Goal: Information Seeking & Learning: Learn about a topic

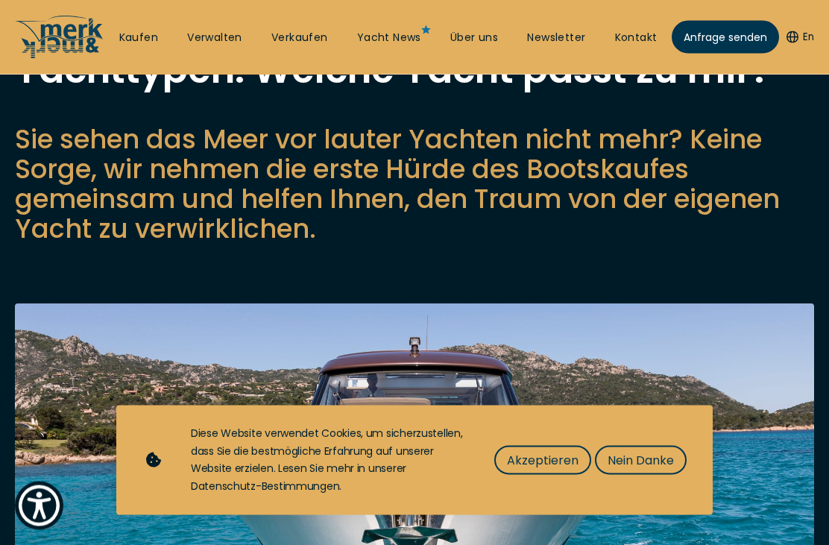
scroll to position [98, 0]
click at [644, 469] on span "Nein Danke" at bounding box center [640, 460] width 66 height 19
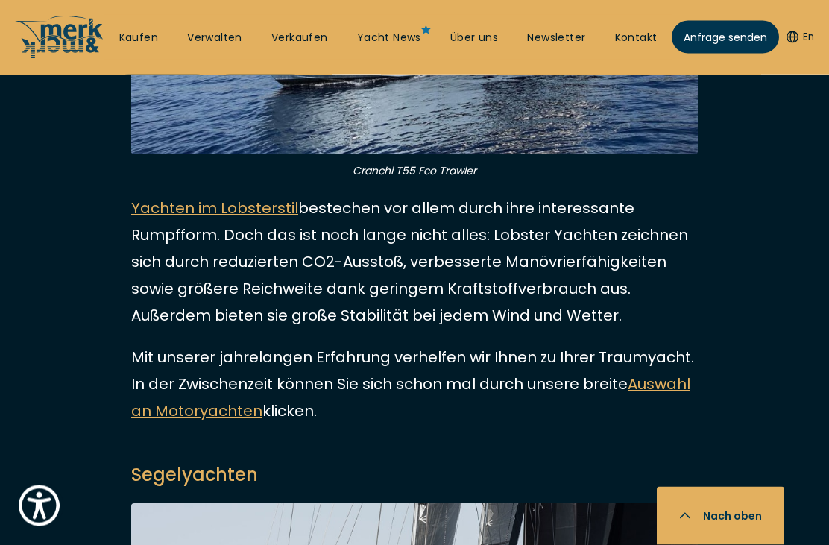
scroll to position [4493, 0]
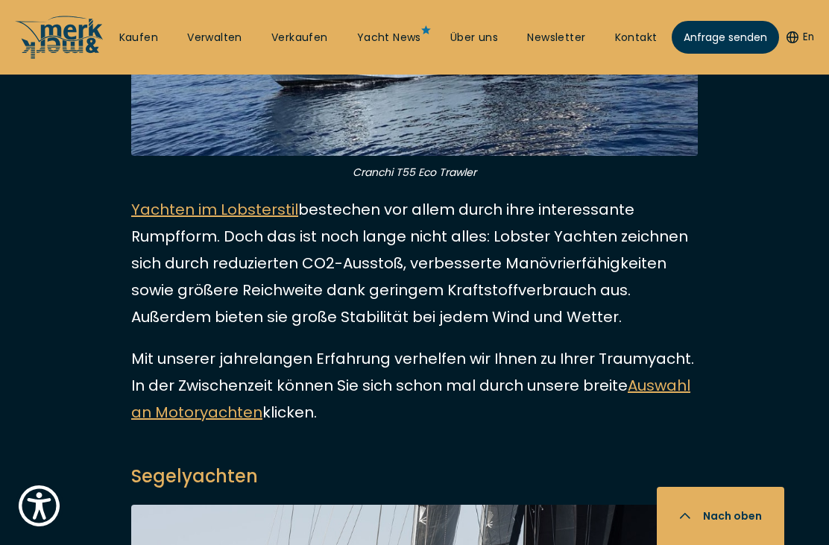
click at [245, 199] on link "Yachten im Lobsterstil" at bounding box center [214, 209] width 167 height 21
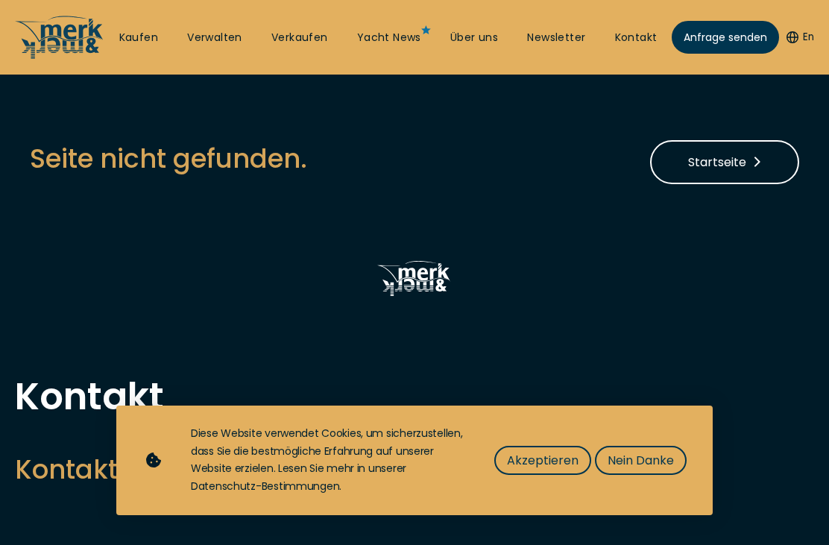
click at [637, 461] on span "Nein Danke" at bounding box center [640, 460] width 66 height 19
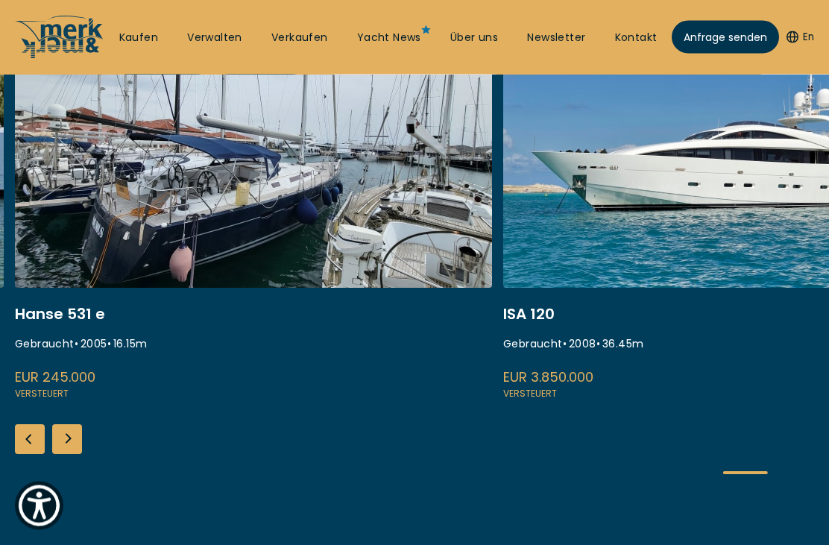
scroll to position [358, 0]
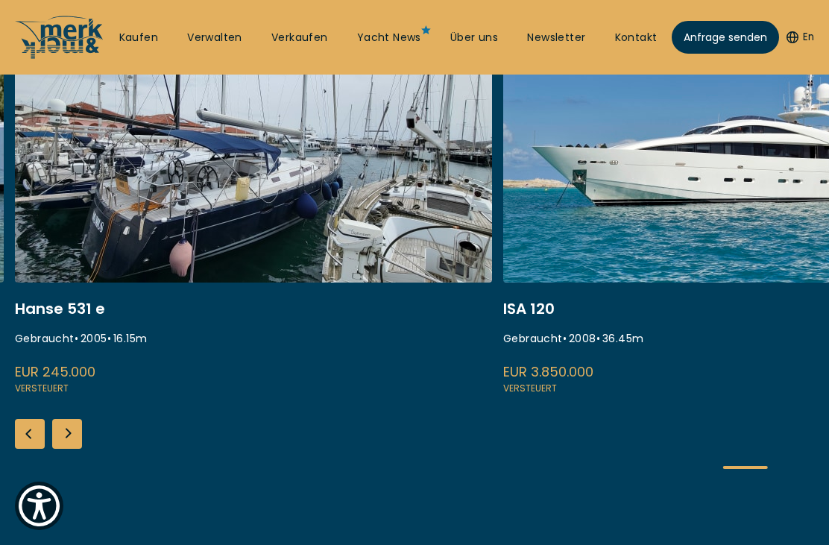
click at [37, 429] on div "Previous slide" at bounding box center [30, 434] width 30 height 30
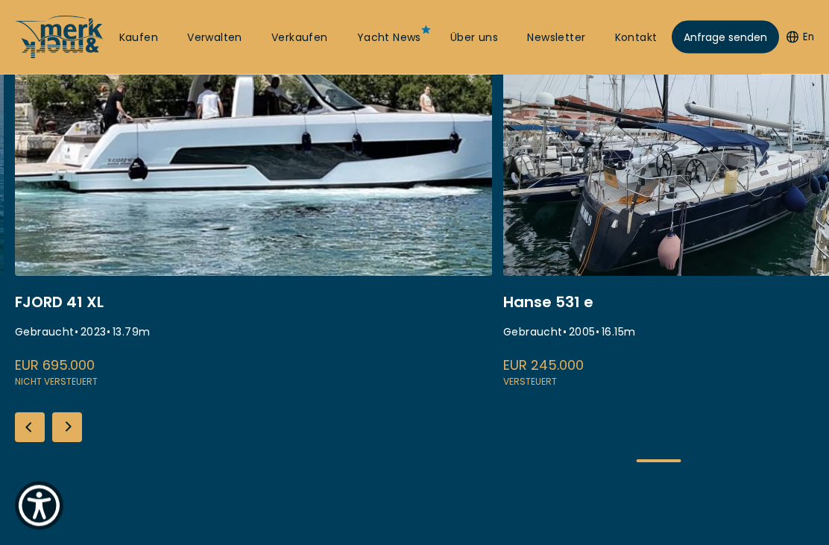
scroll to position [396, 0]
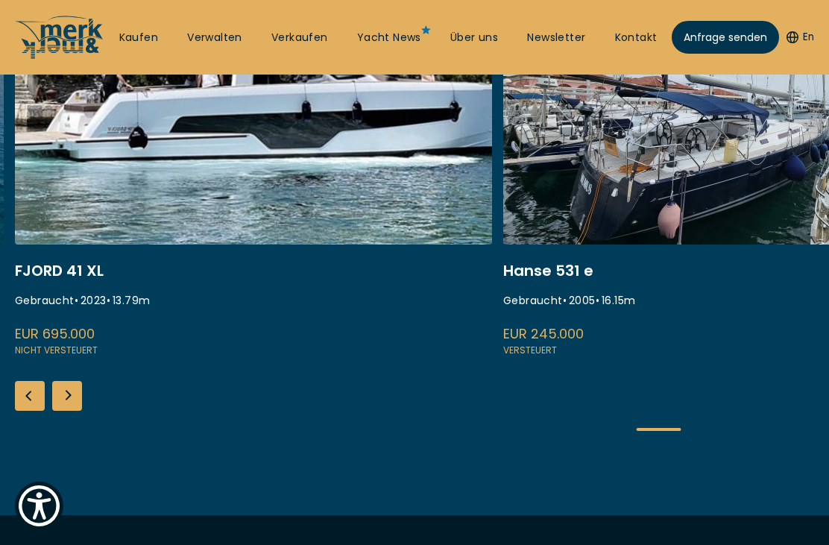
click at [30, 390] on div "Previous slide" at bounding box center [30, 396] width 30 height 30
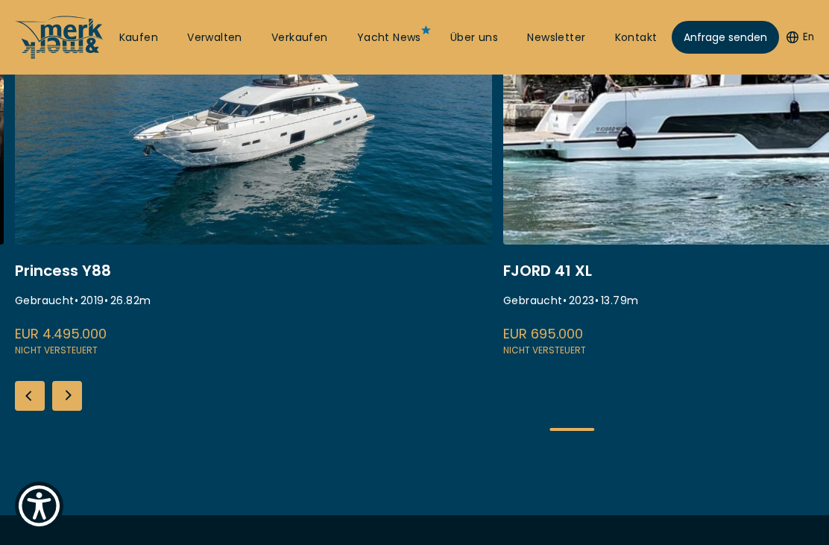
click at [37, 388] on div "Previous slide" at bounding box center [30, 396] width 30 height 30
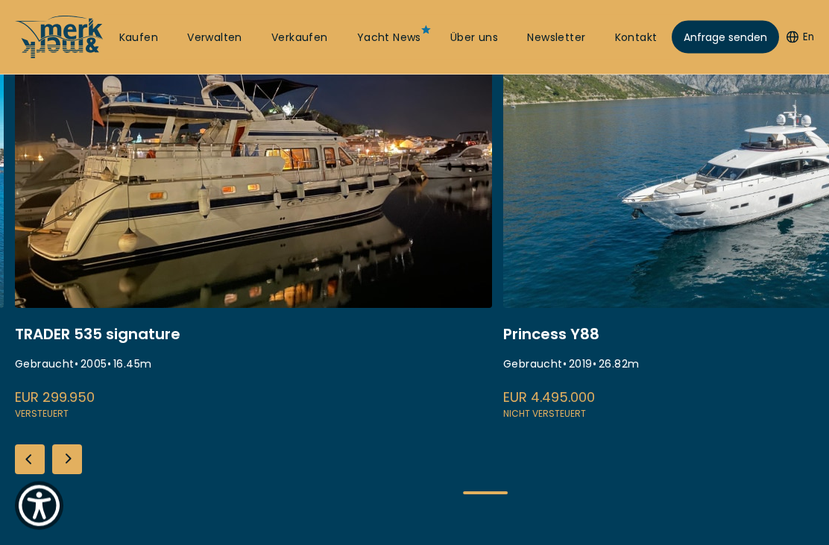
scroll to position [323, 0]
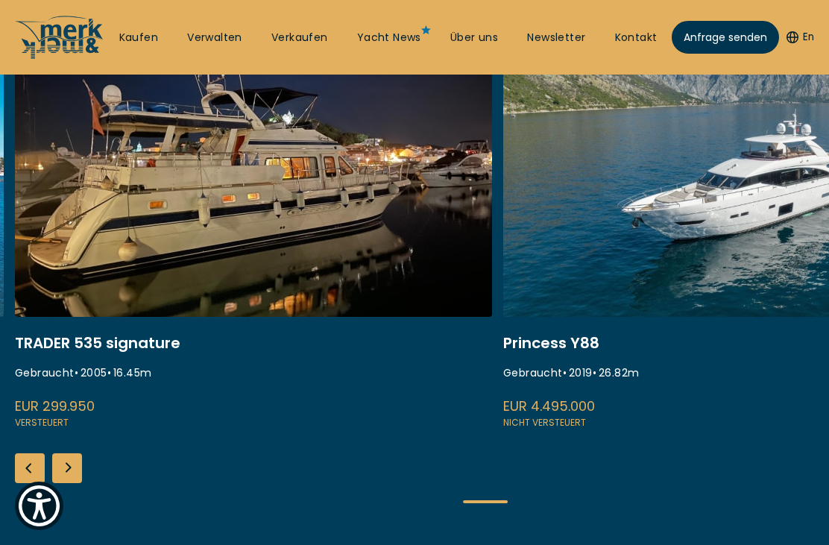
click at [34, 469] on div "Previous slide" at bounding box center [30, 468] width 30 height 30
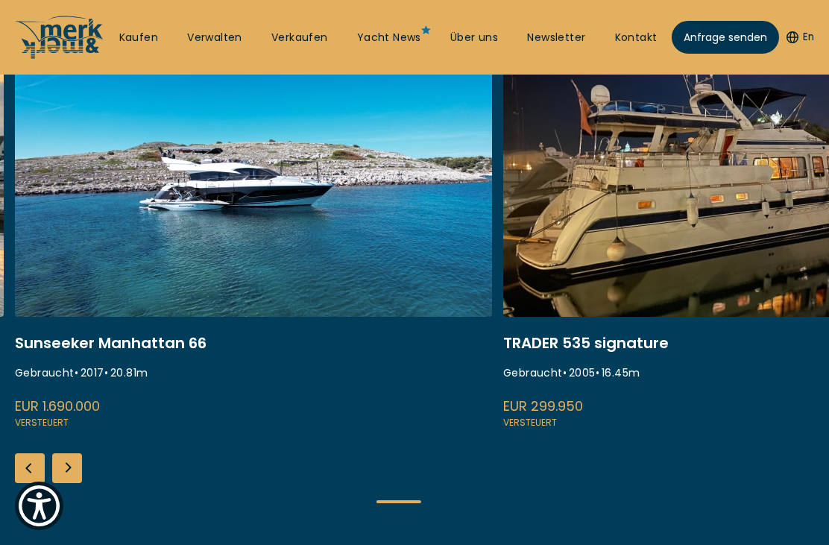
click at [34, 475] on div "Previous slide" at bounding box center [30, 468] width 30 height 30
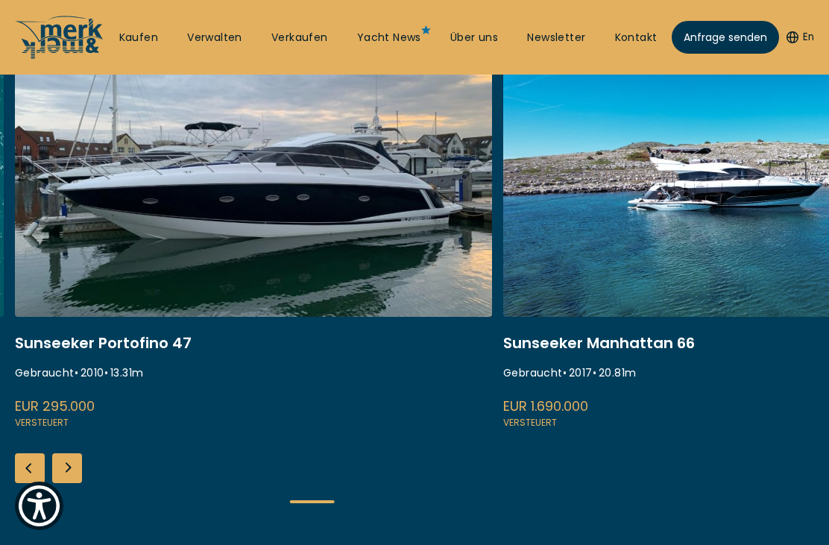
click at [26, 466] on div "Previous slide" at bounding box center [30, 468] width 30 height 30
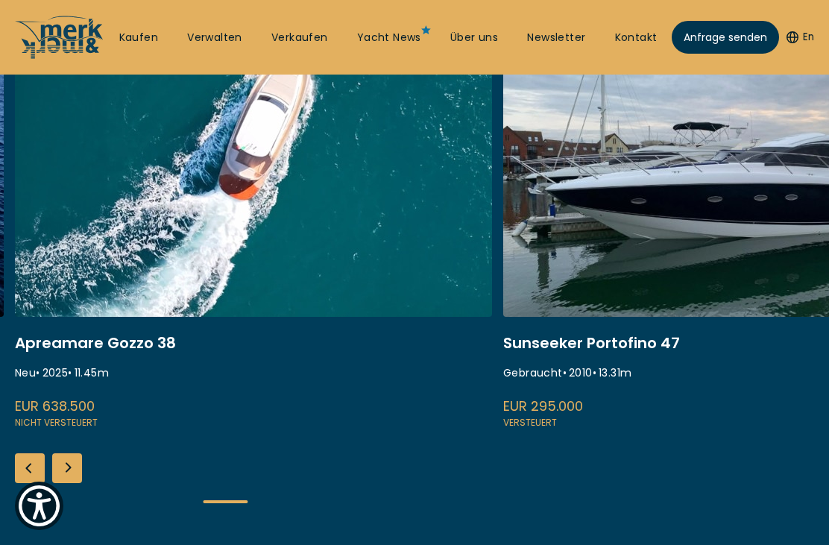
click at [34, 463] on div "Previous slide" at bounding box center [30, 468] width 30 height 30
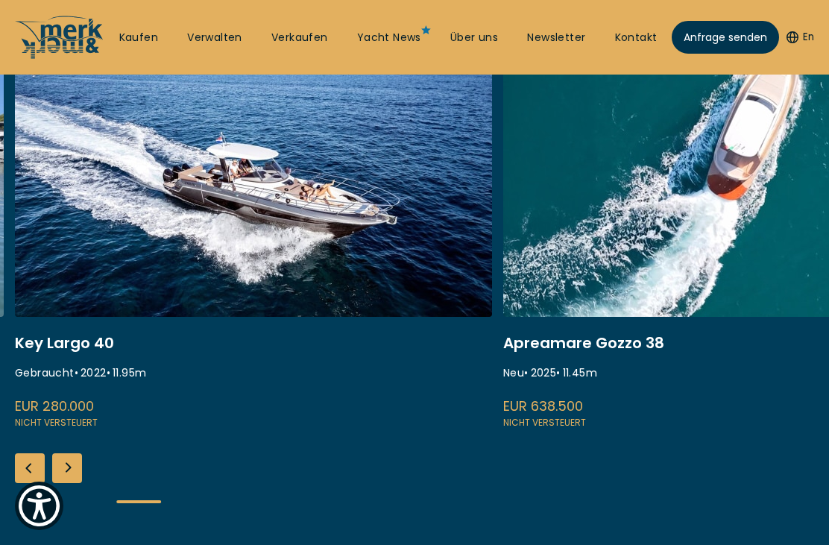
click at [34, 466] on div "Previous slide" at bounding box center [30, 468] width 30 height 30
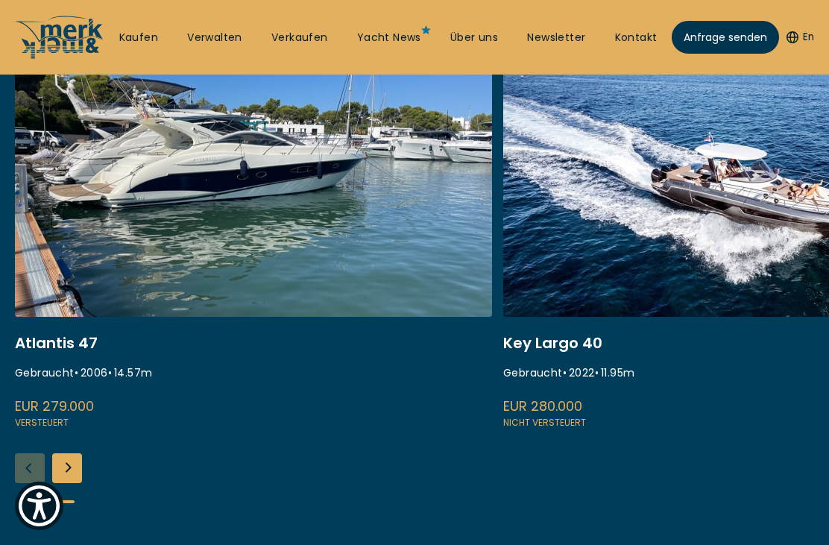
click at [325, 211] on link at bounding box center [253, 232] width 477 height 397
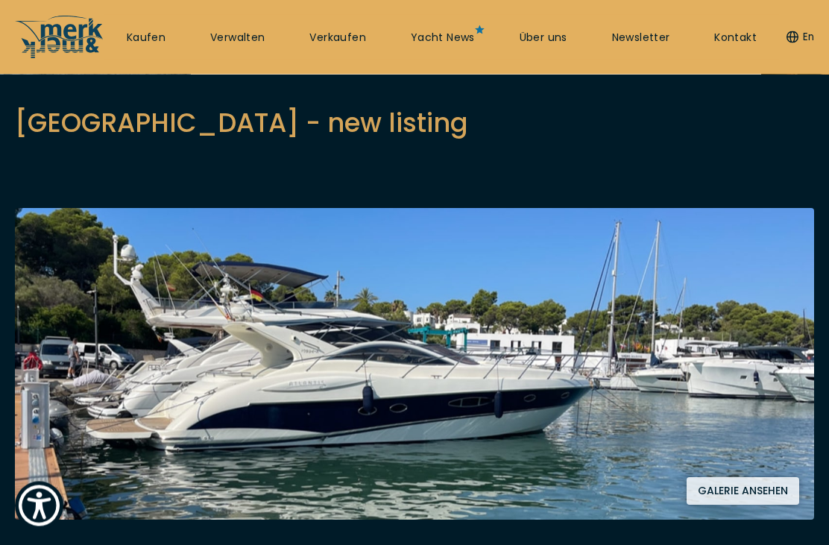
scroll to position [148, 0]
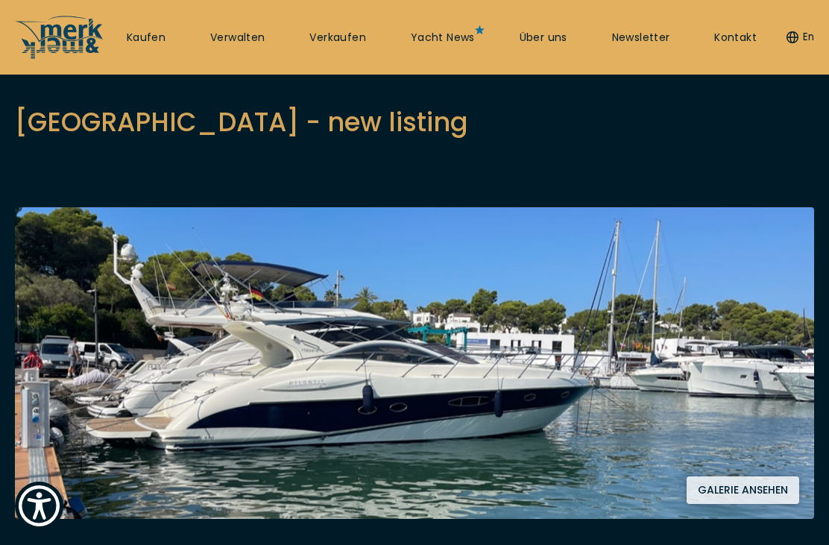
click at [723, 494] on button "Galerie ansehen" at bounding box center [742, 490] width 113 height 28
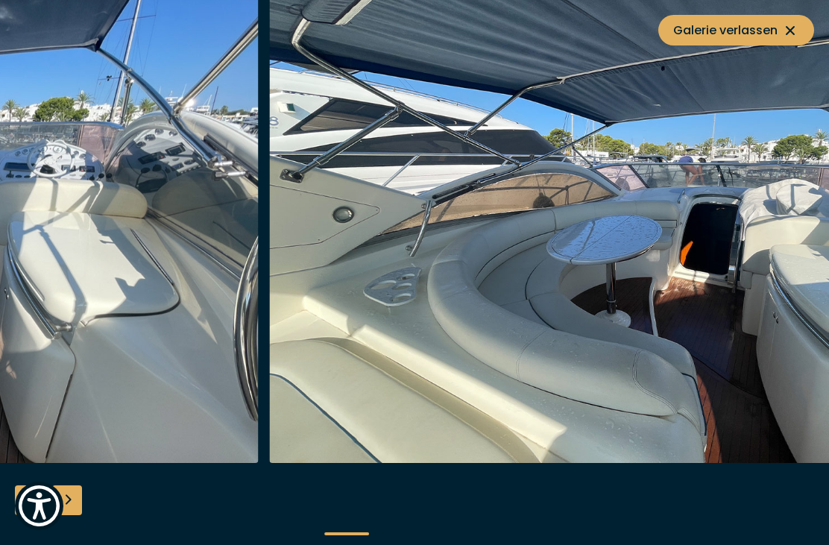
click at [784, 33] on icon at bounding box center [790, 31] width 18 height 18
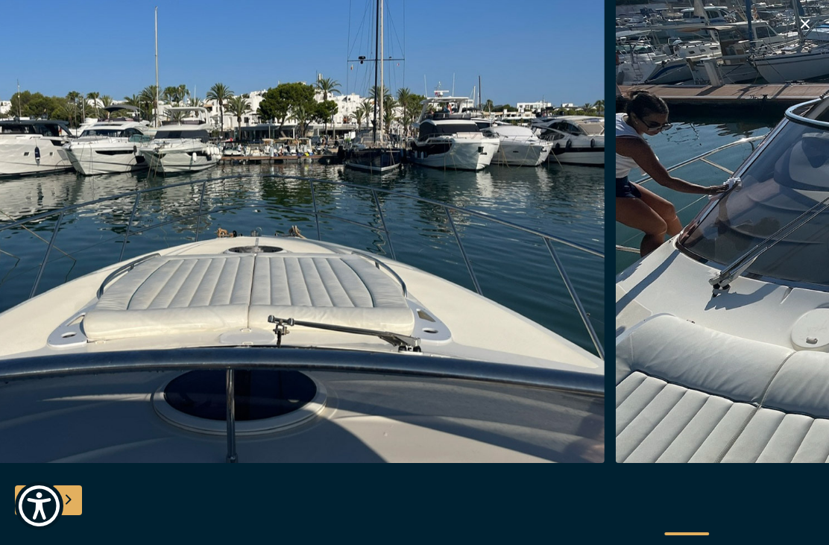
click at [808, 24] on icon "button" at bounding box center [805, 24] width 18 height 18
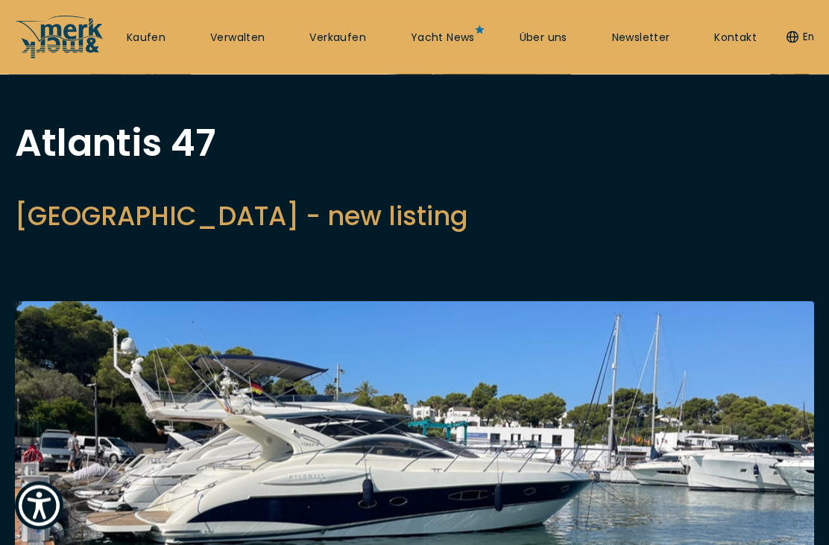
scroll to position [0, 0]
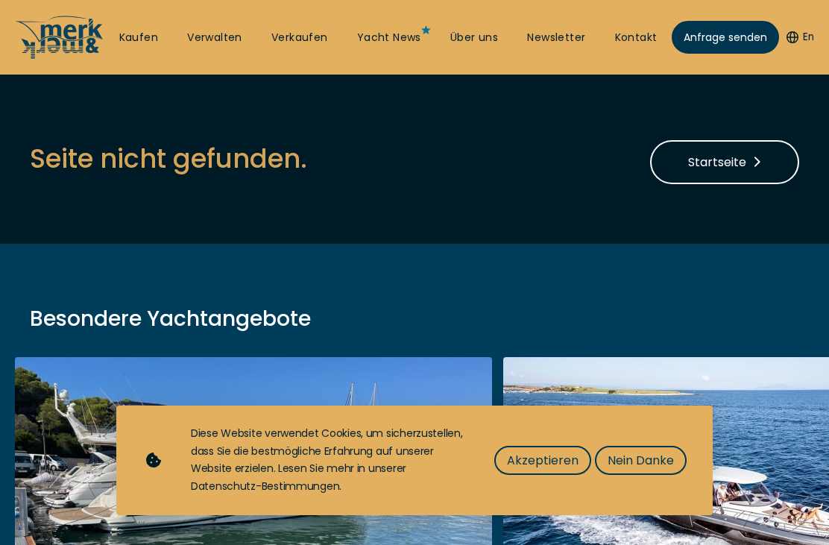
click at [642, 468] on span "Nein Danke" at bounding box center [640, 460] width 66 height 19
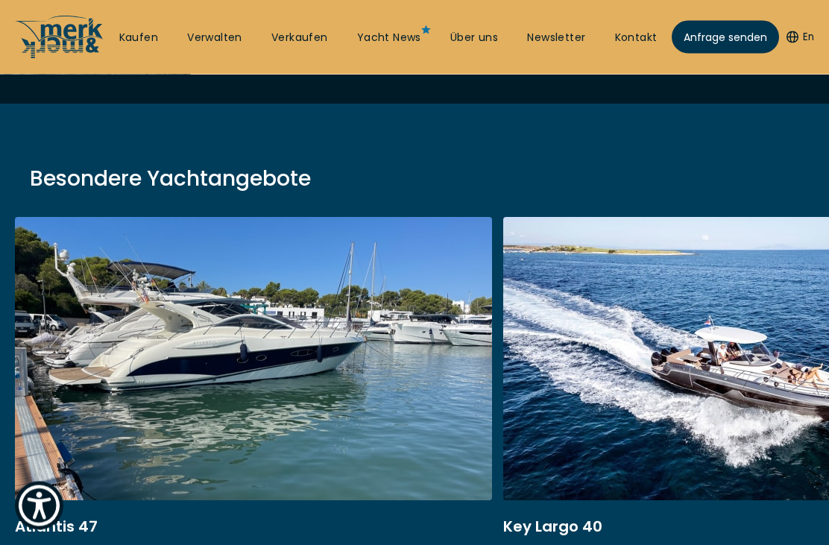
scroll to position [204, 0]
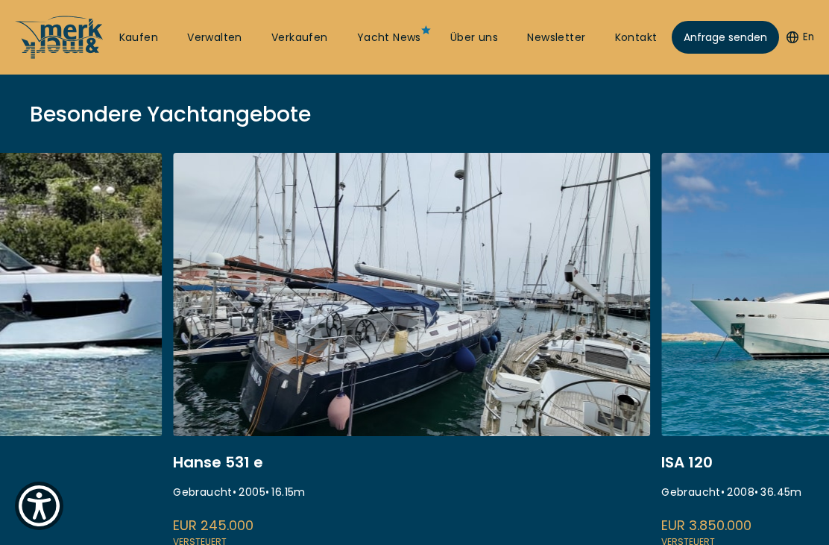
click at [412, 358] on link at bounding box center [411, 351] width 477 height 397
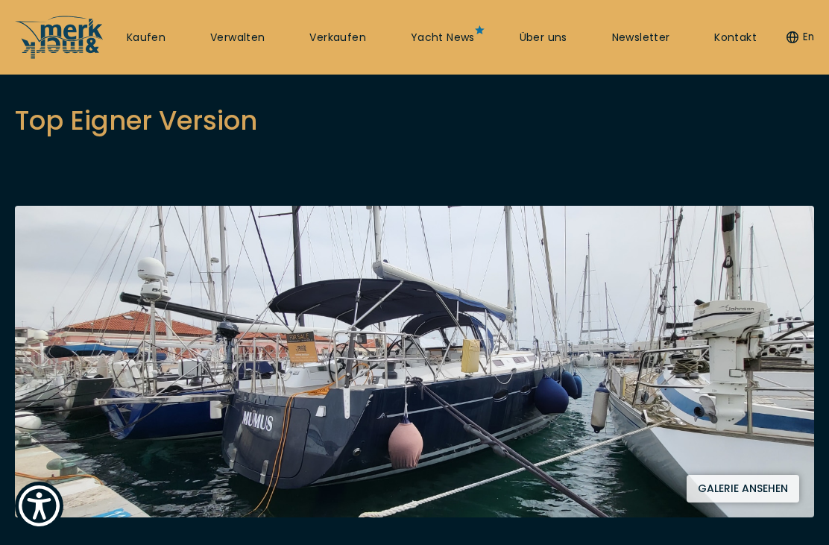
scroll to position [177, 0]
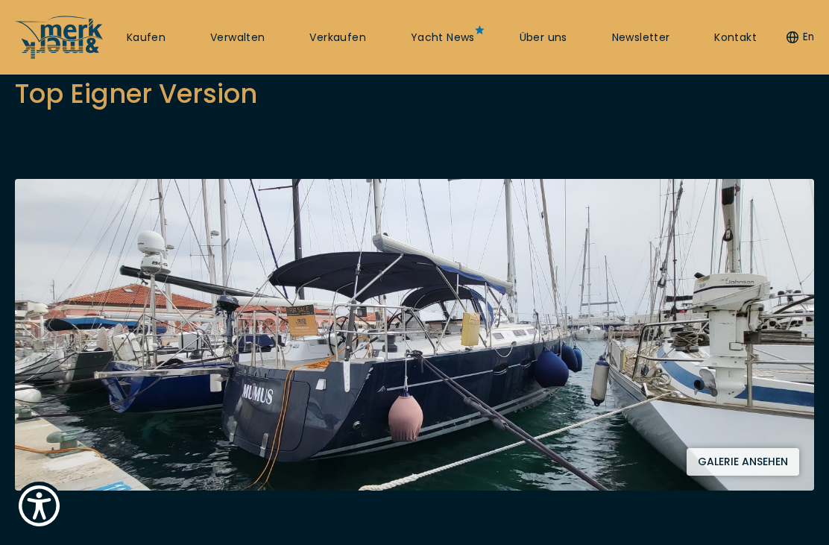
click at [750, 462] on button "Galerie ansehen" at bounding box center [742, 462] width 113 height 28
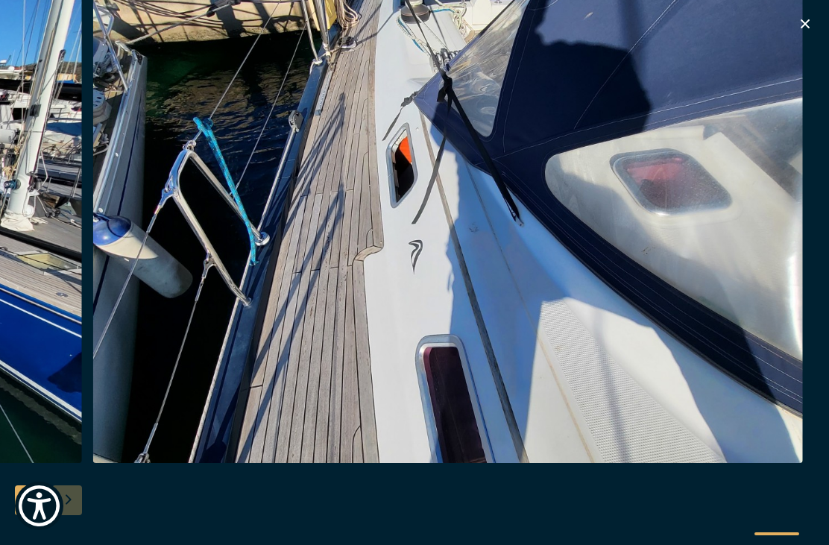
click at [809, 28] on icon "button" at bounding box center [805, 24] width 18 height 18
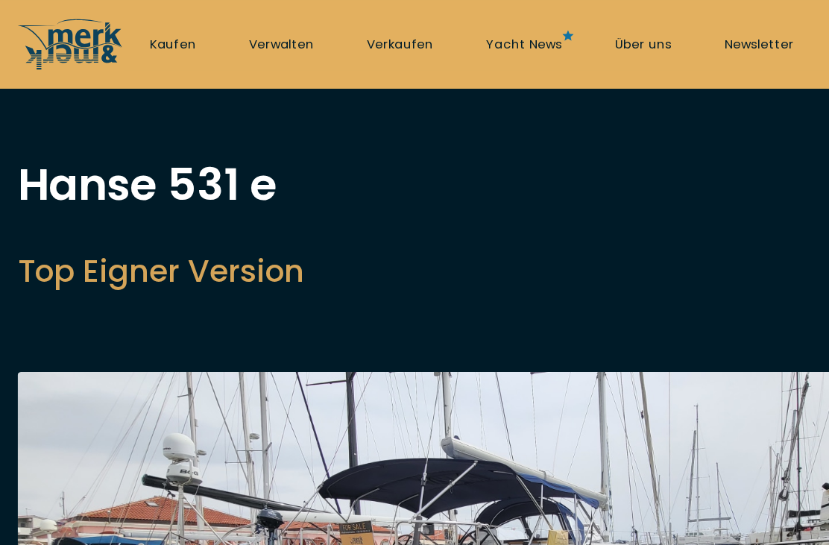
scroll to position [0, 0]
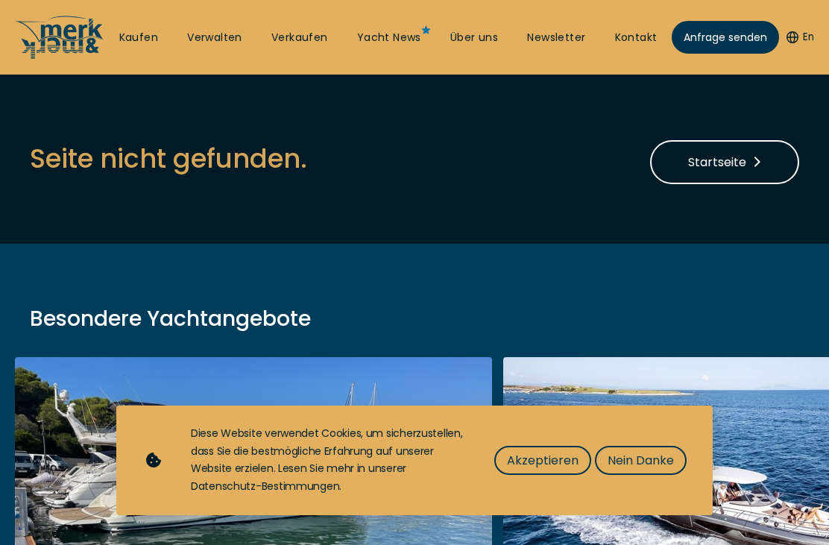
click at [639, 462] on span "Nein Danke" at bounding box center [640, 460] width 66 height 19
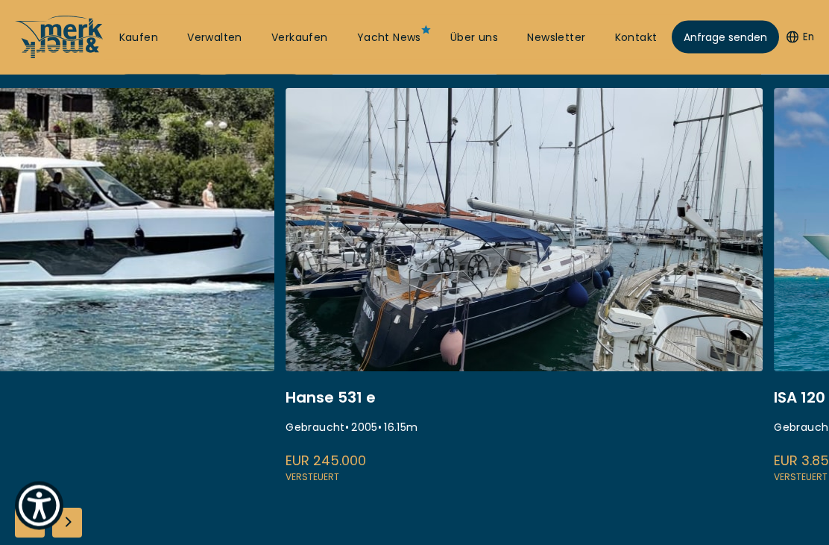
scroll to position [269, 0]
click at [695, 434] on link at bounding box center [523, 286] width 477 height 397
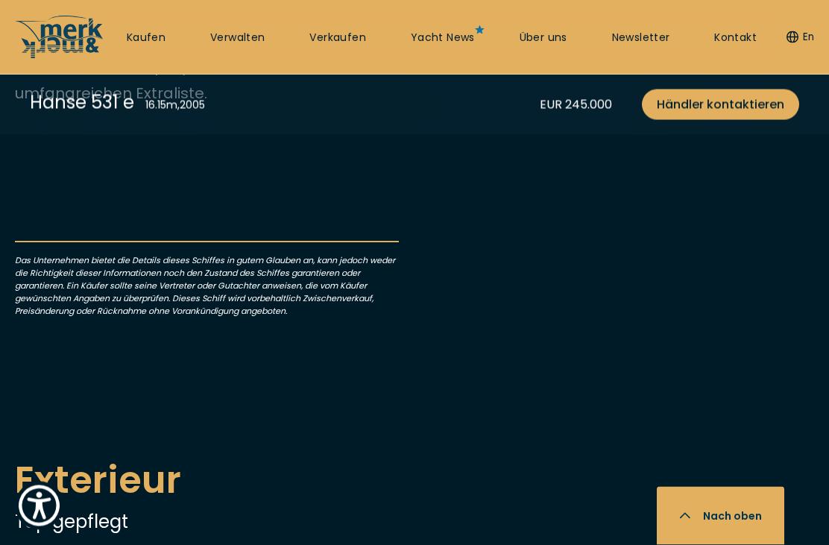
scroll to position [826, 0]
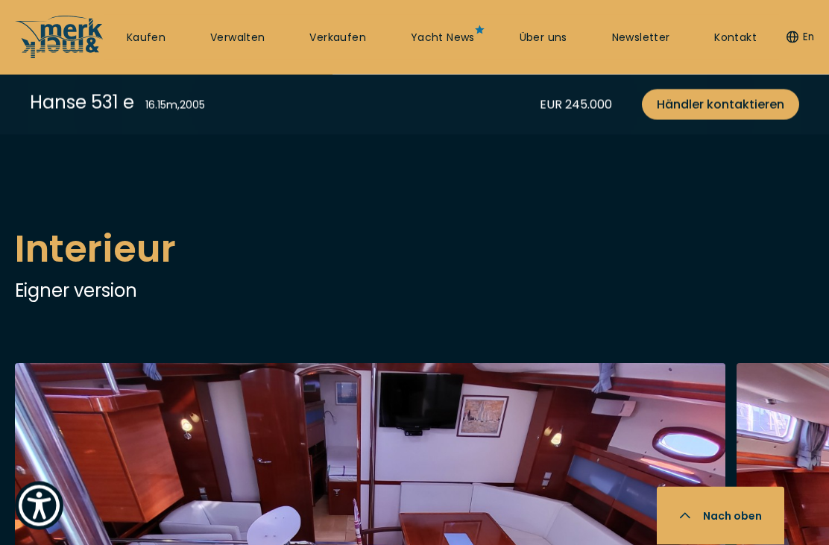
click at [63, 28] on div "Next slide" at bounding box center [67, 13] width 30 height 30
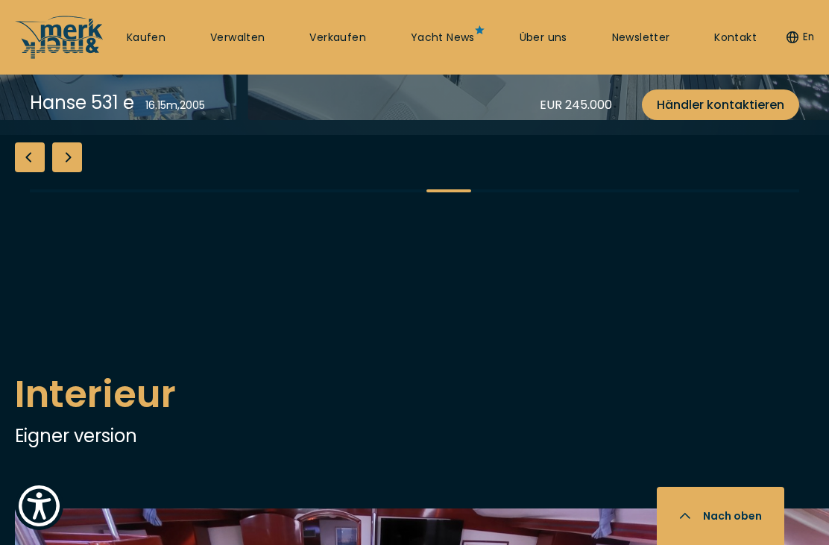
scroll to position [1777, 0]
click at [31, 173] on div "Previous slide" at bounding box center [30, 158] width 30 height 30
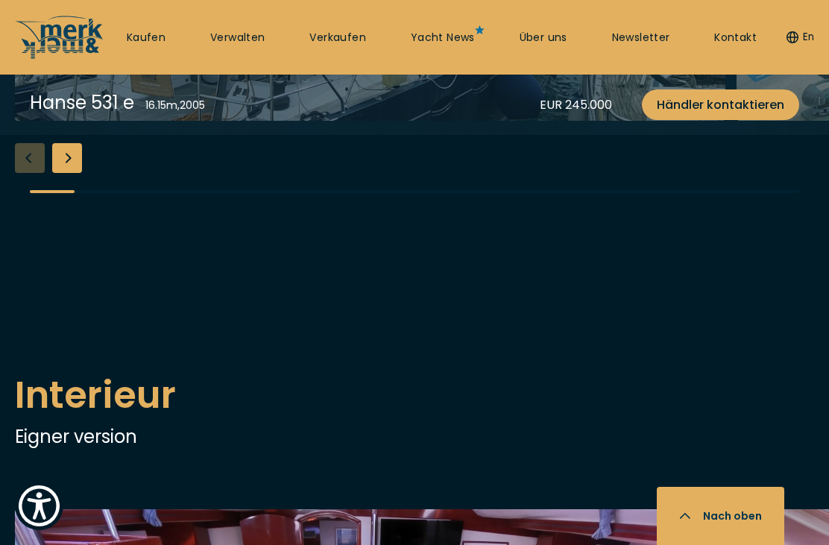
click at [72, 173] on div "Next slide" at bounding box center [67, 158] width 30 height 30
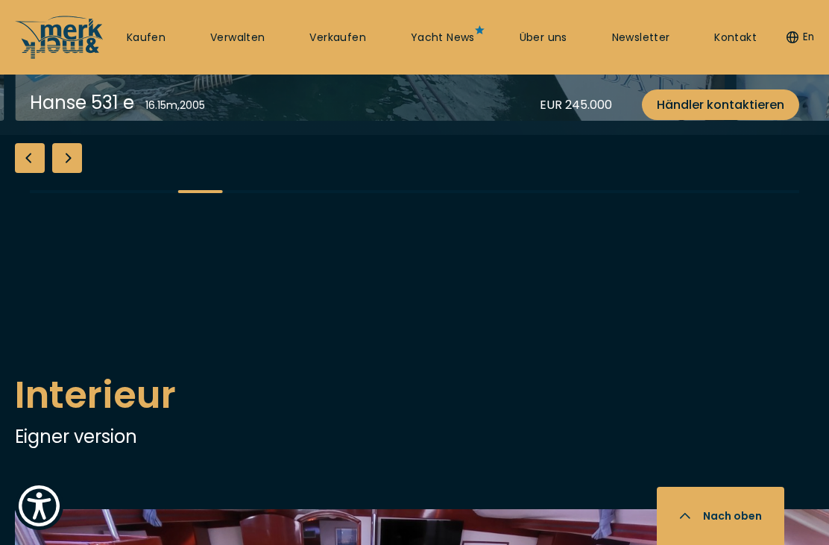
click at [75, 173] on div "Next slide" at bounding box center [67, 158] width 30 height 30
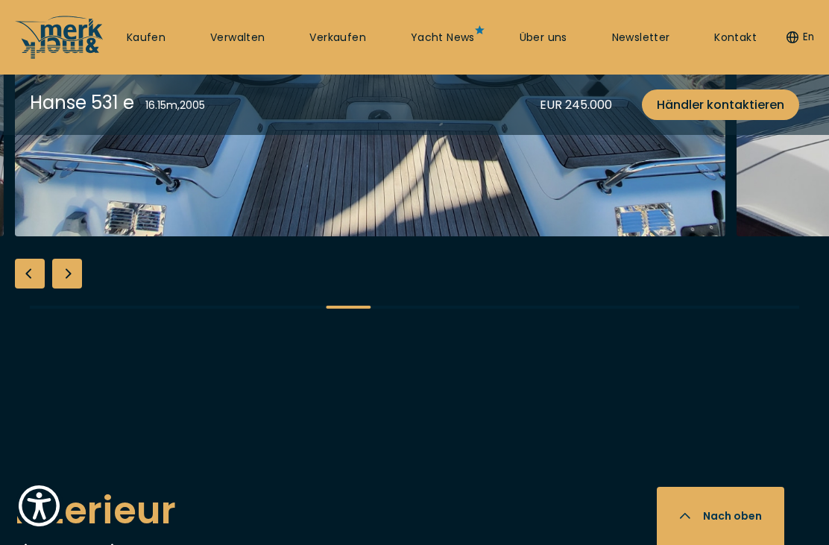
scroll to position [1652, 0]
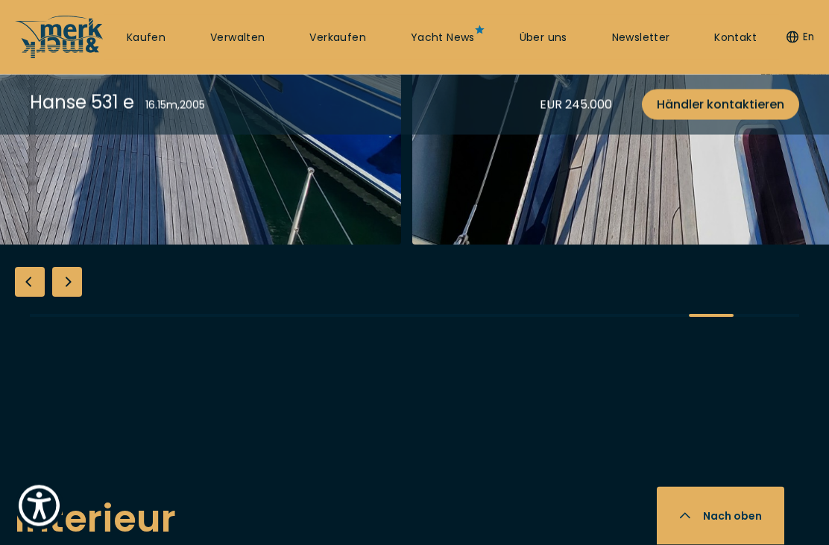
click at [538, 245] on img "button" at bounding box center [767, 6] width 710 height 477
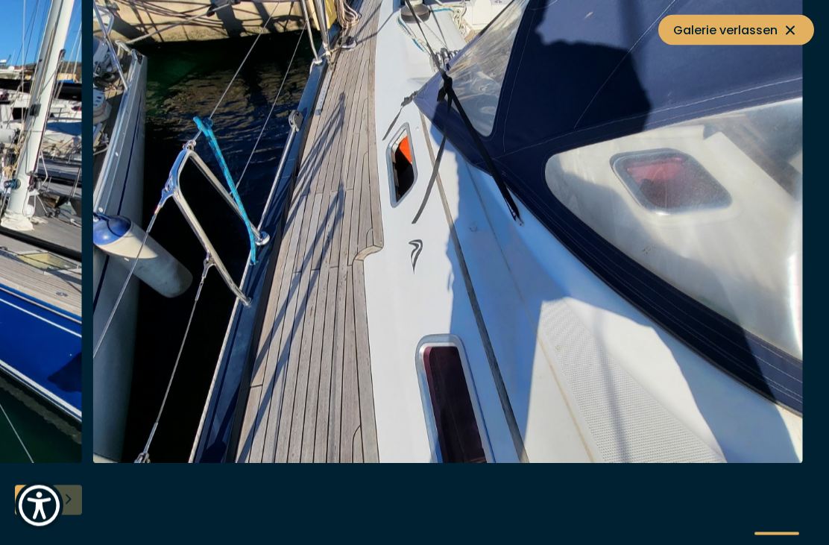
scroll to position [1653, 0]
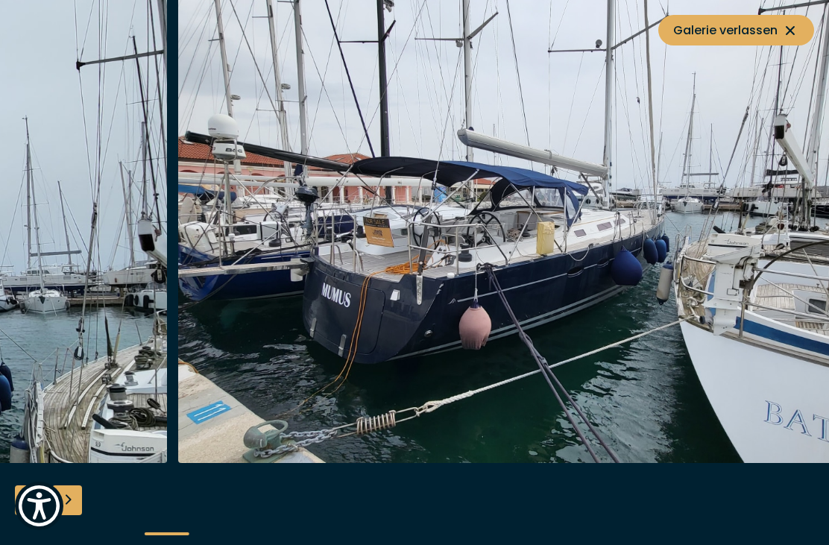
click at [792, 25] on icon at bounding box center [790, 31] width 18 height 18
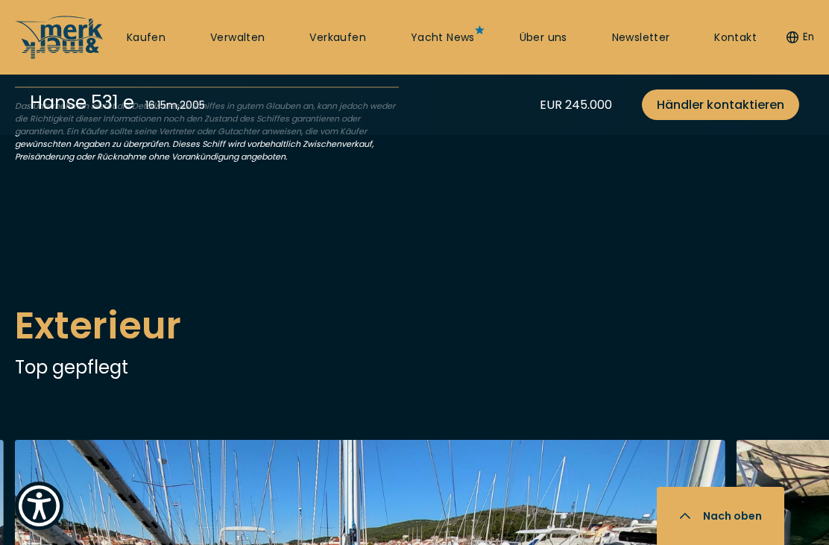
scroll to position [979, 0]
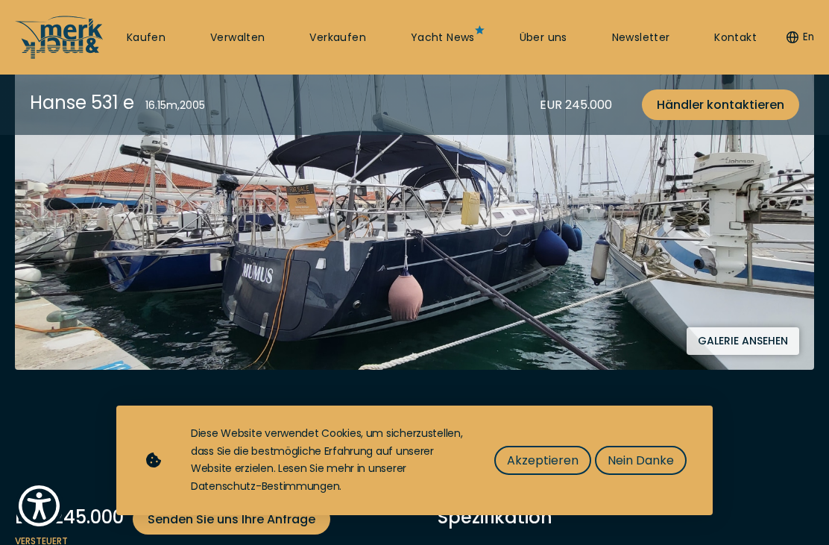
scroll to position [296, 0]
